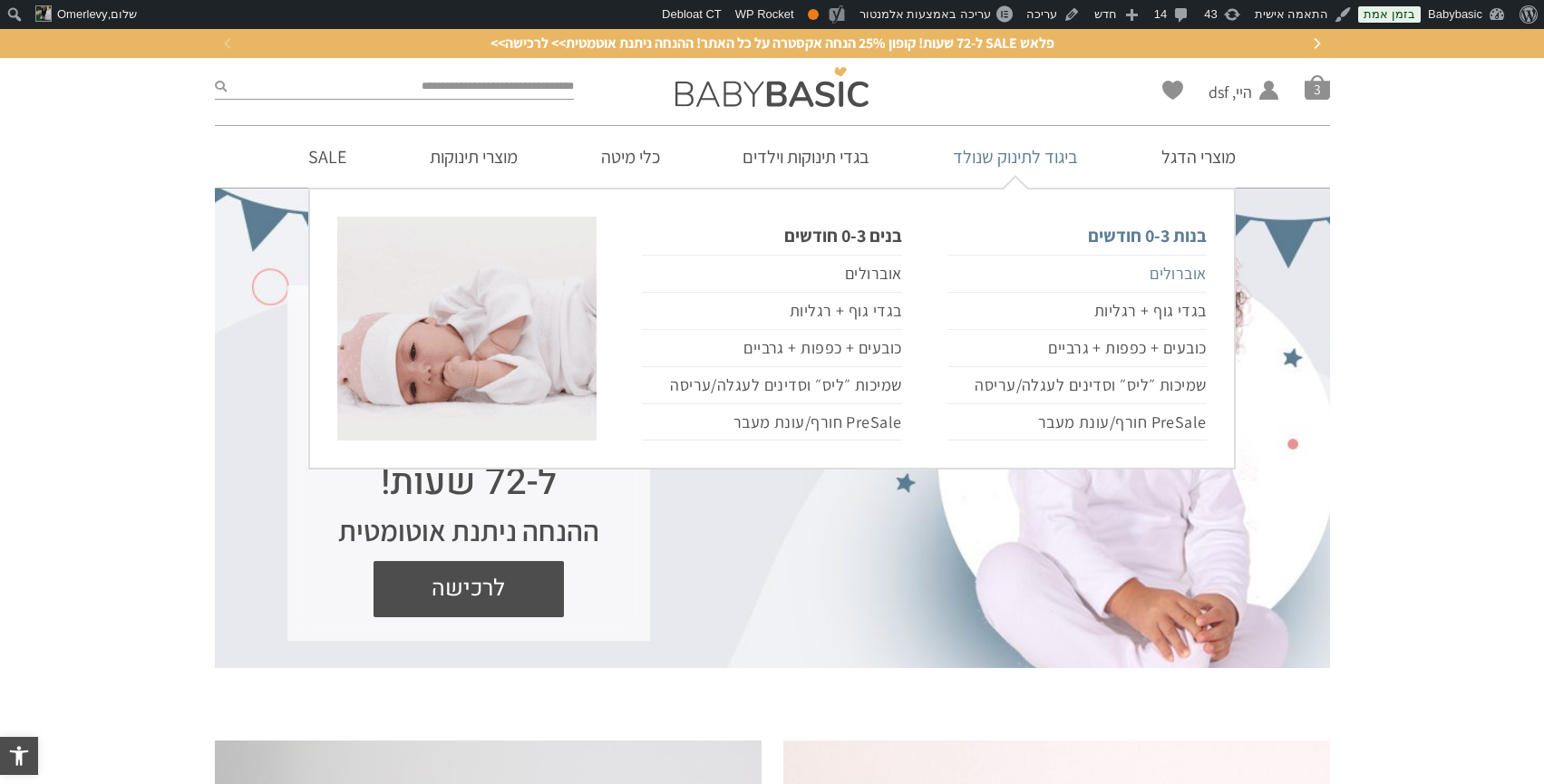
click at [1173, 288] on link "אוברולים" at bounding box center [1077, 273] width 260 height 38
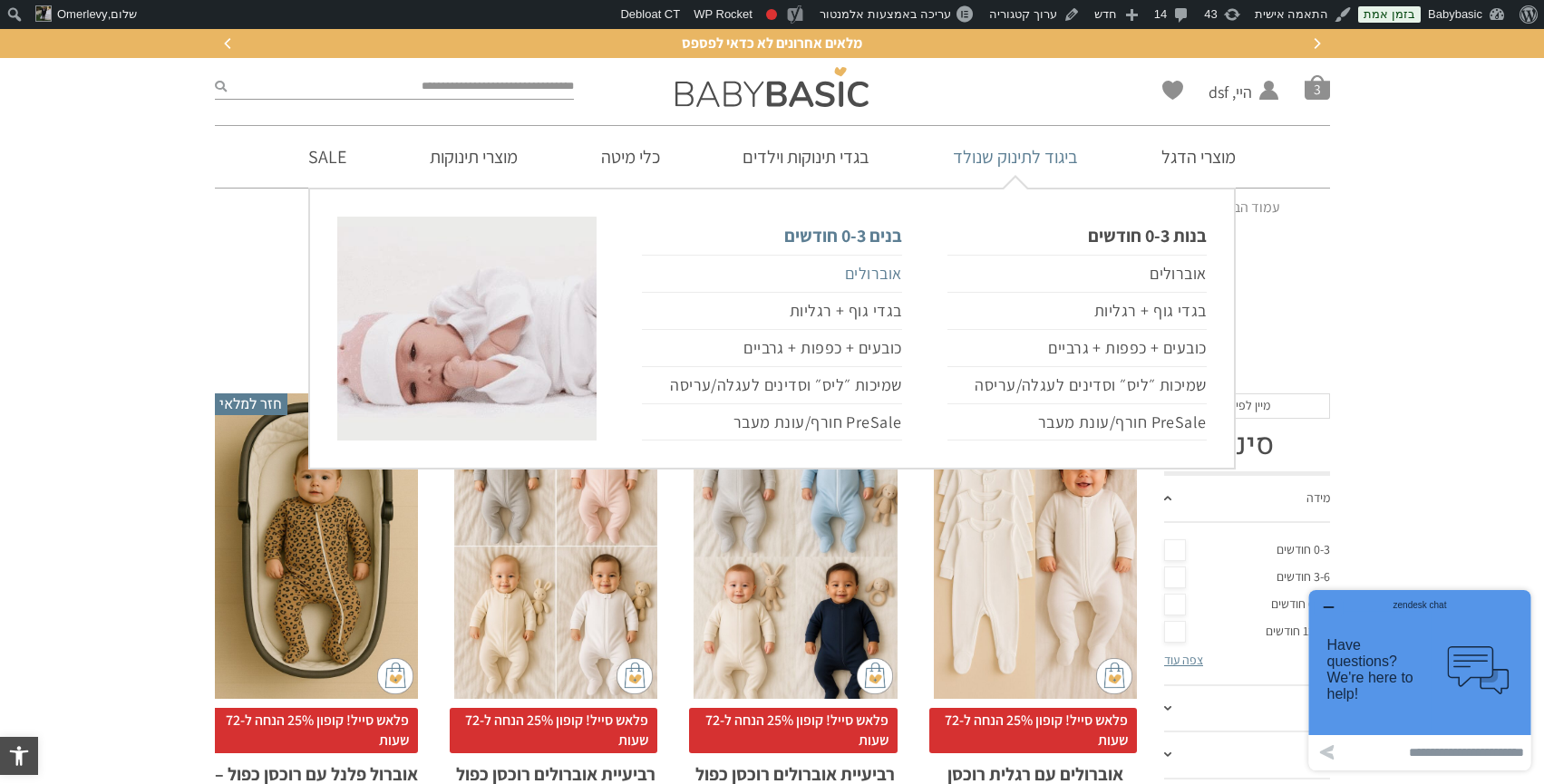
click at [877, 277] on link "אוברולים" at bounding box center [772, 273] width 260 height 38
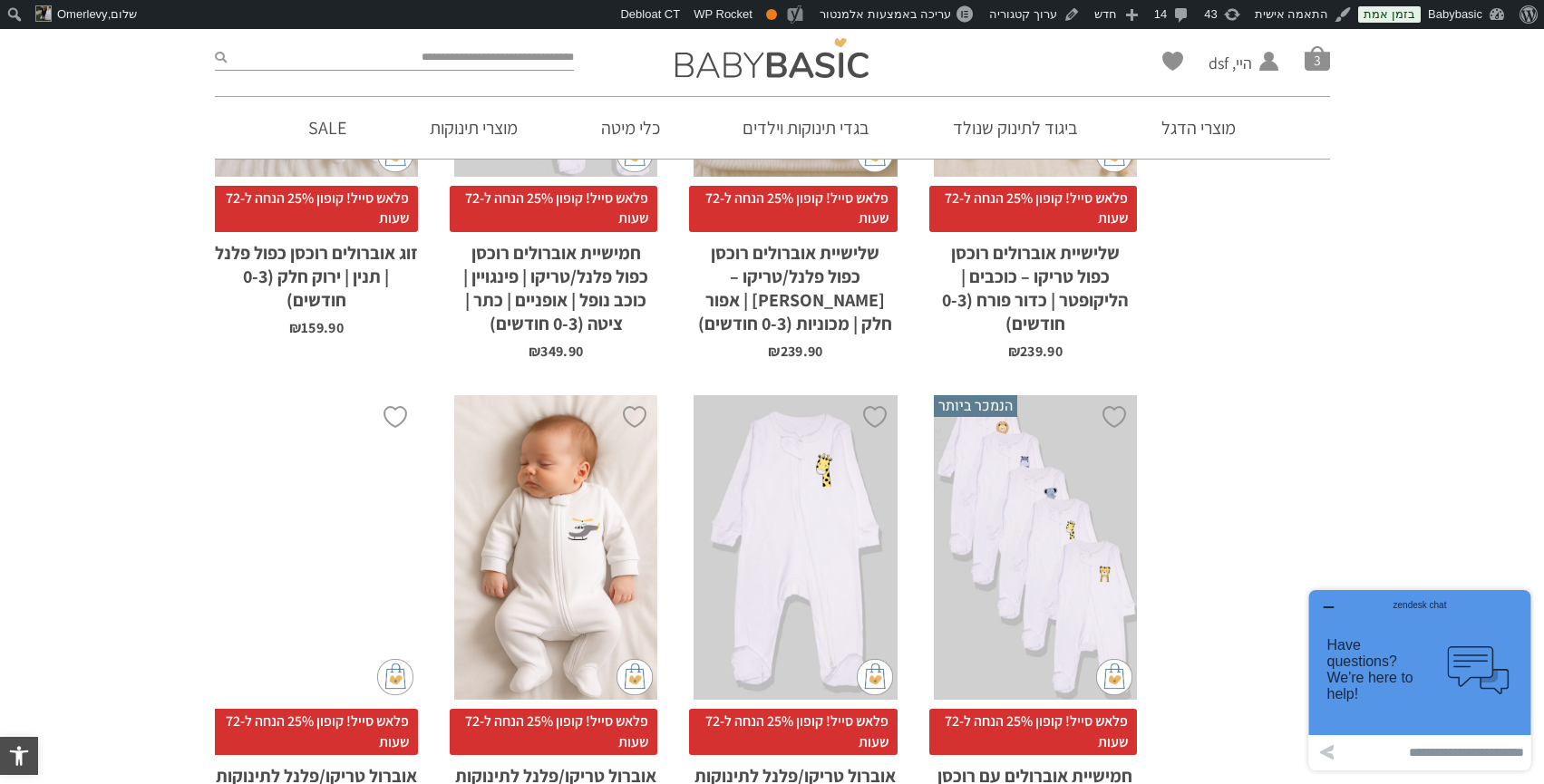
scroll to position [986, 0]
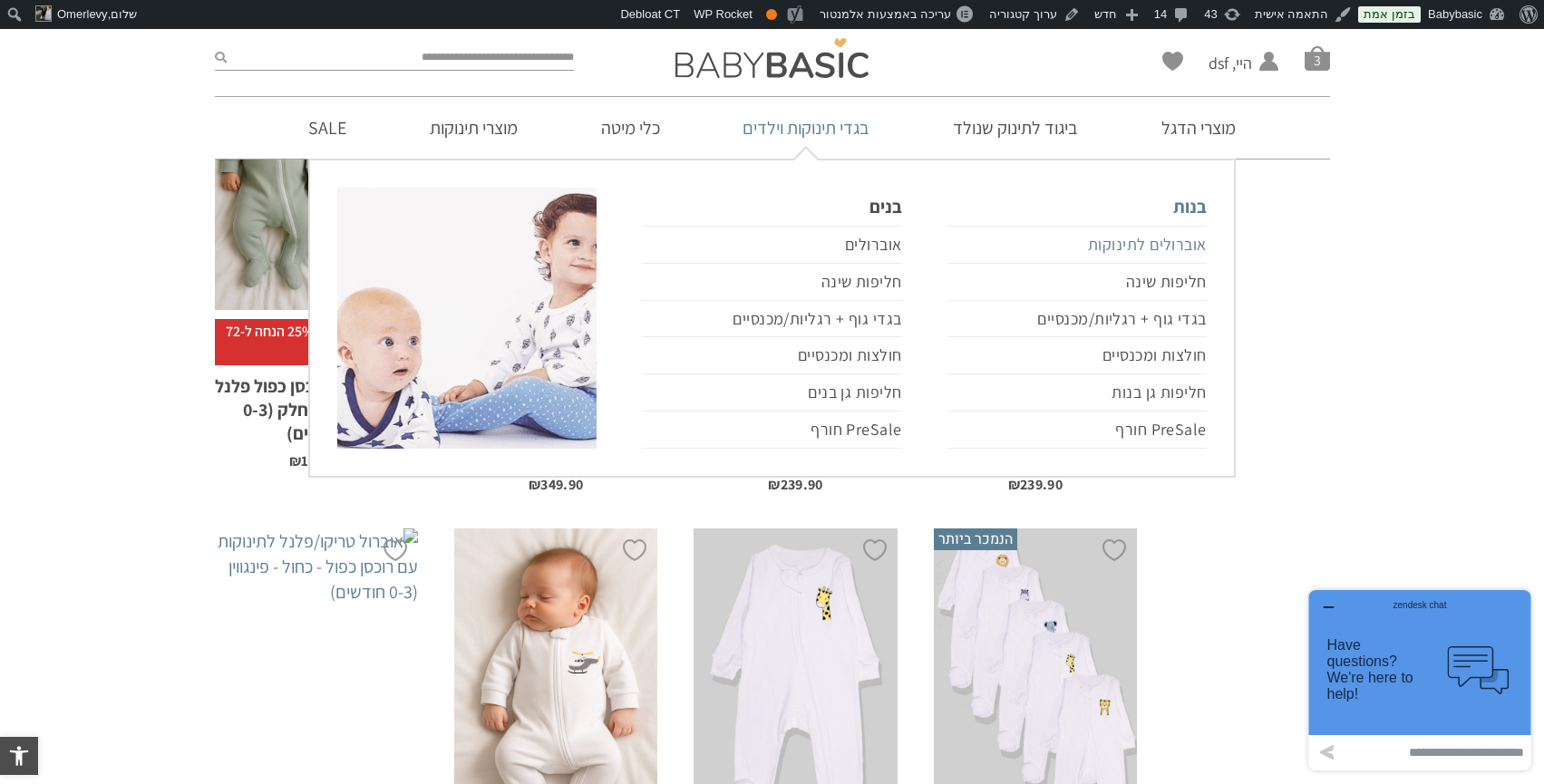
click at [1155, 242] on link "אוברולים לתינוקות" at bounding box center [1077, 244] width 260 height 38
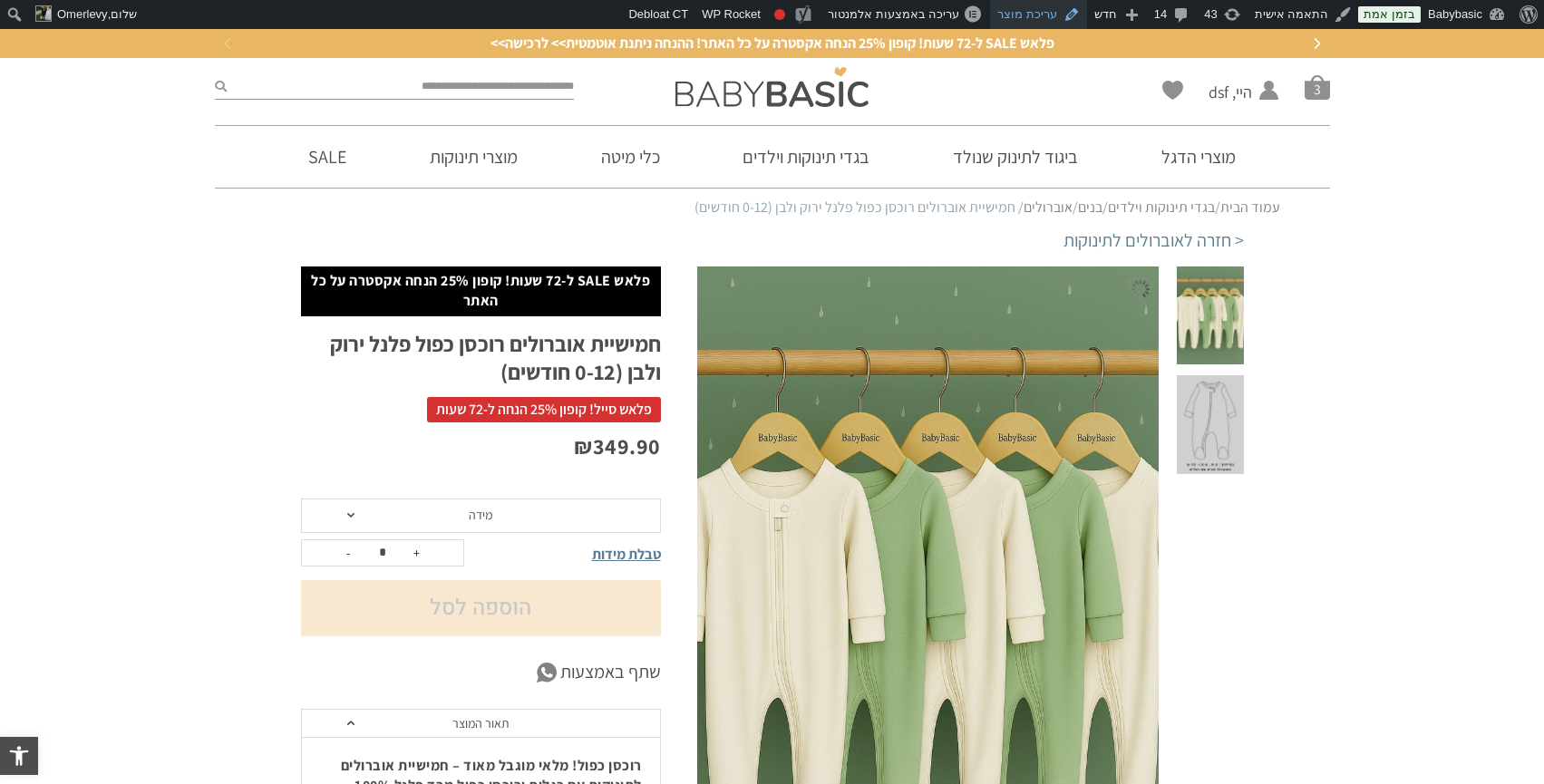
click at [1035, 24] on link "עריכת מוצר" at bounding box center [1039, 14] width 97 height 29
